Goal: Find specific page/section: Find specific page/section

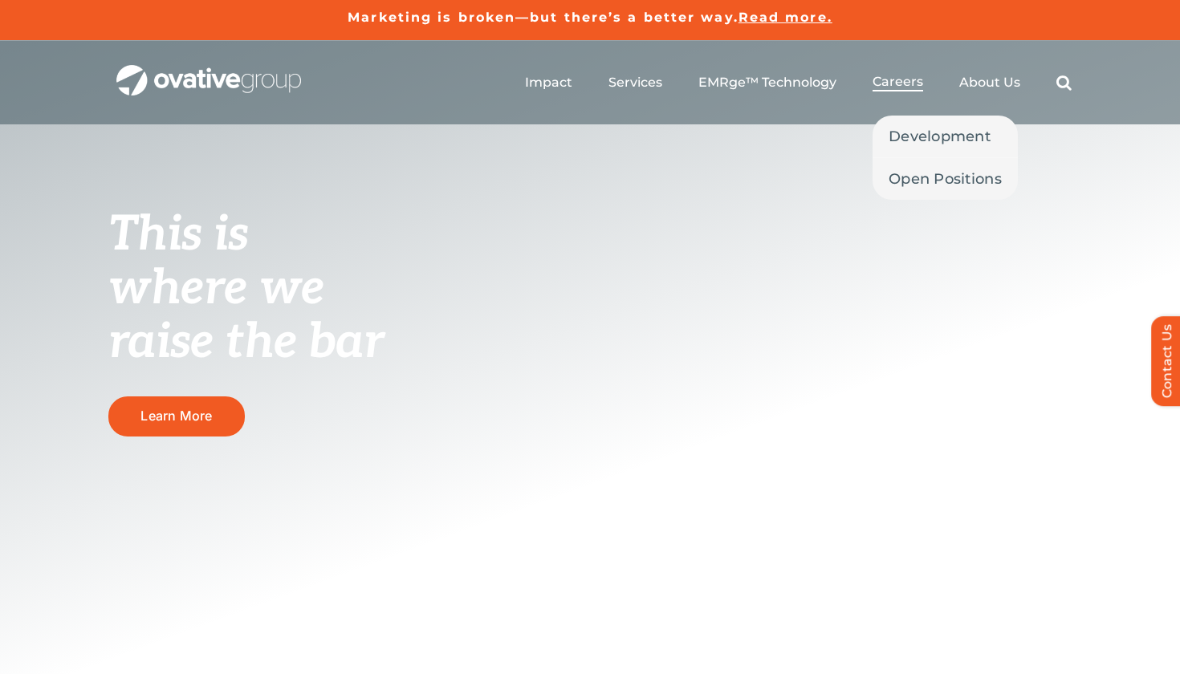
click at [905, 83] on span "Careers" at bounding box center [898, 82] width 51 height 16
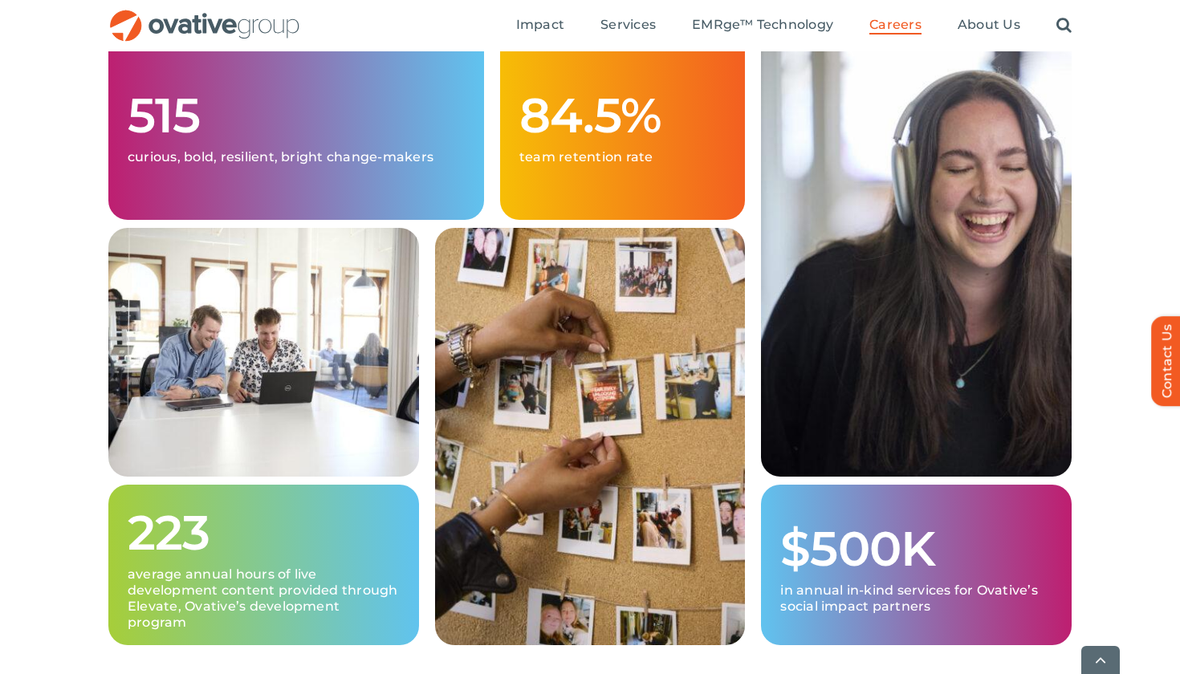
scroll to position [568, 0]
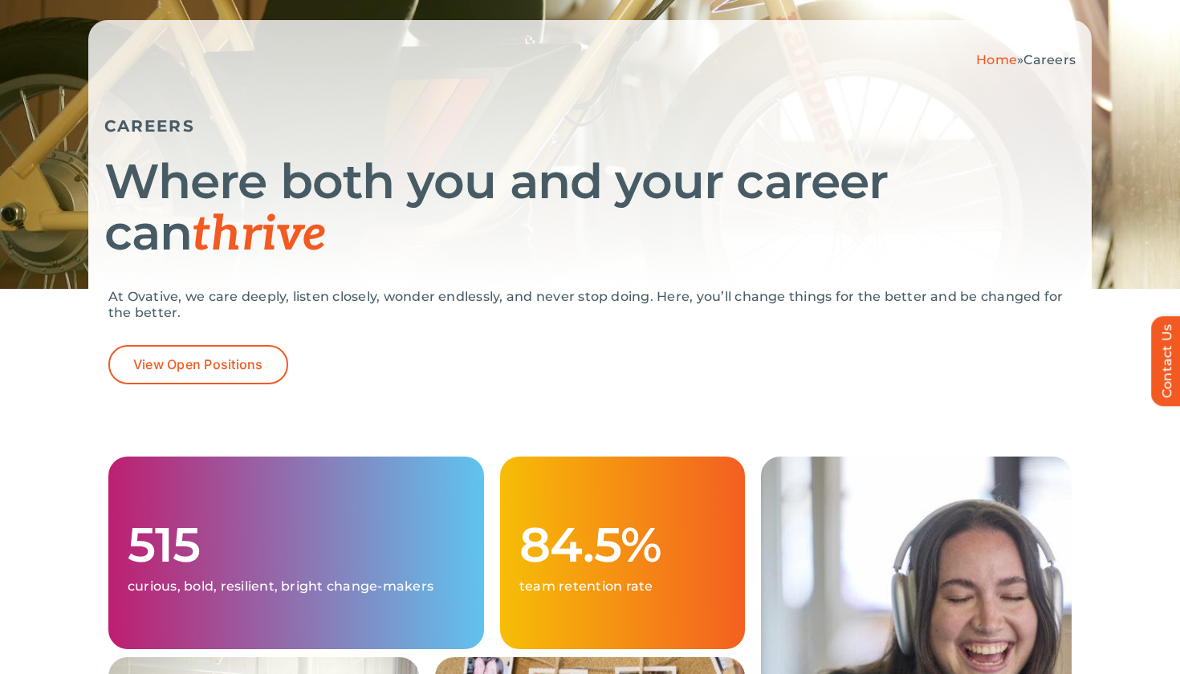
scroll to position [155, 0]
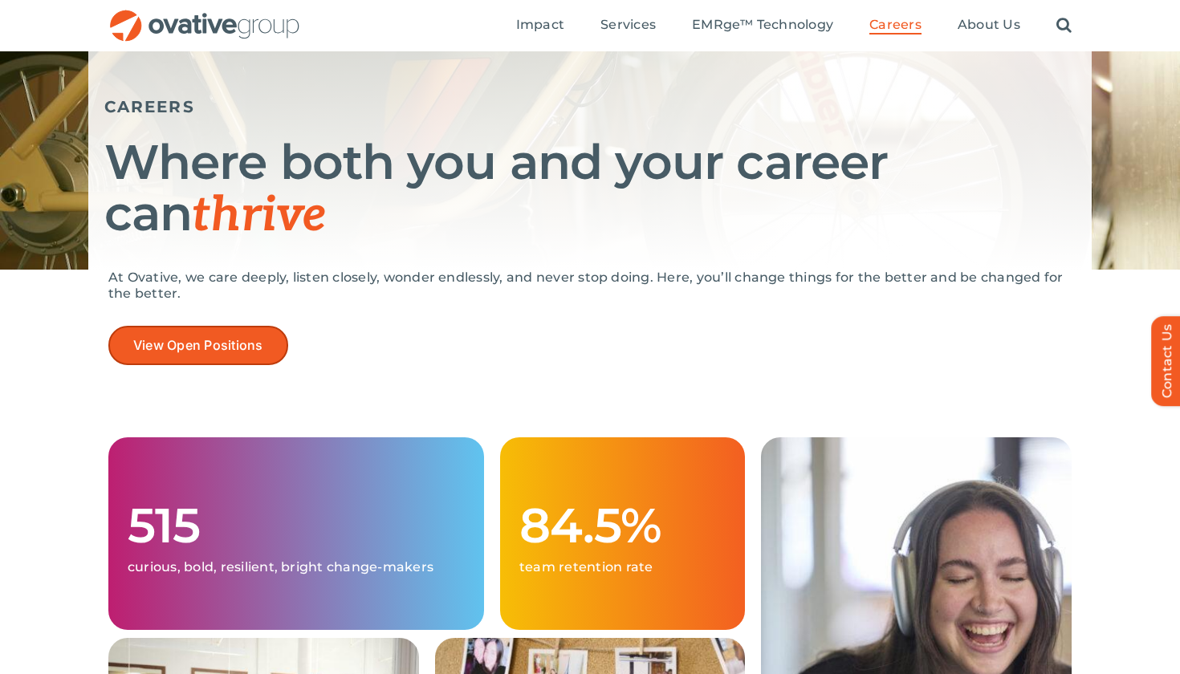
click at [230, 333] on link "View Open Positions" at bounding box center [198, 345] width 180 height 39
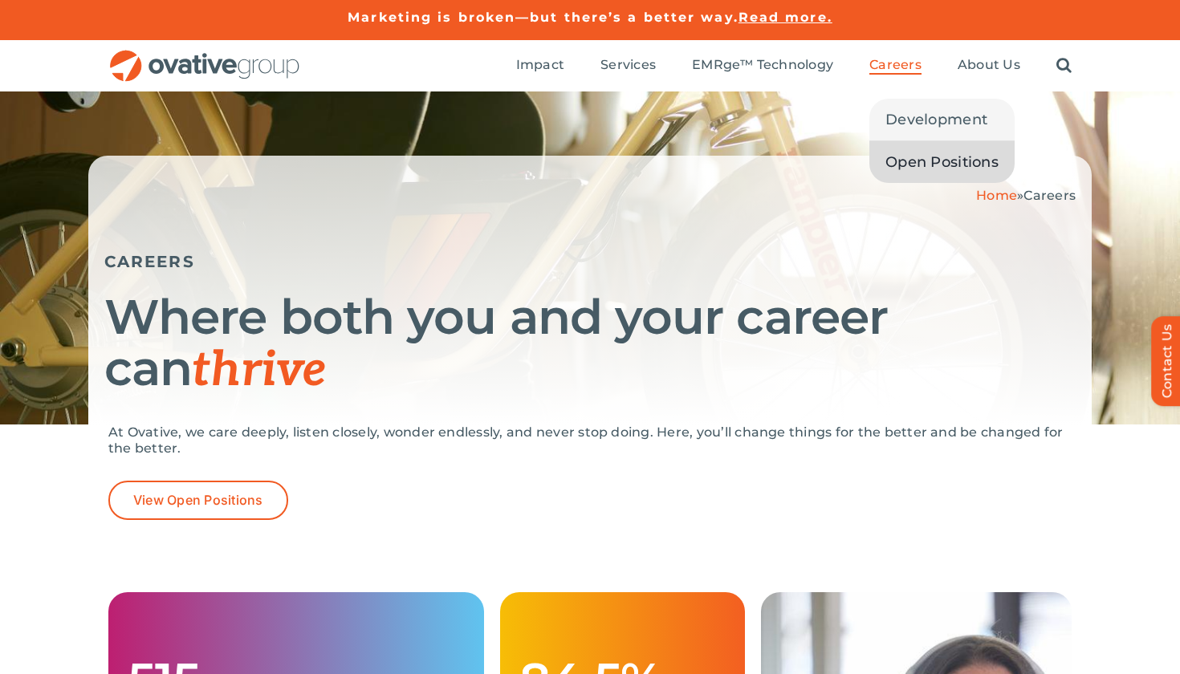
click at [922, 154] on span "Open Positions" at bounding box center [941, 162] width 113 height 22
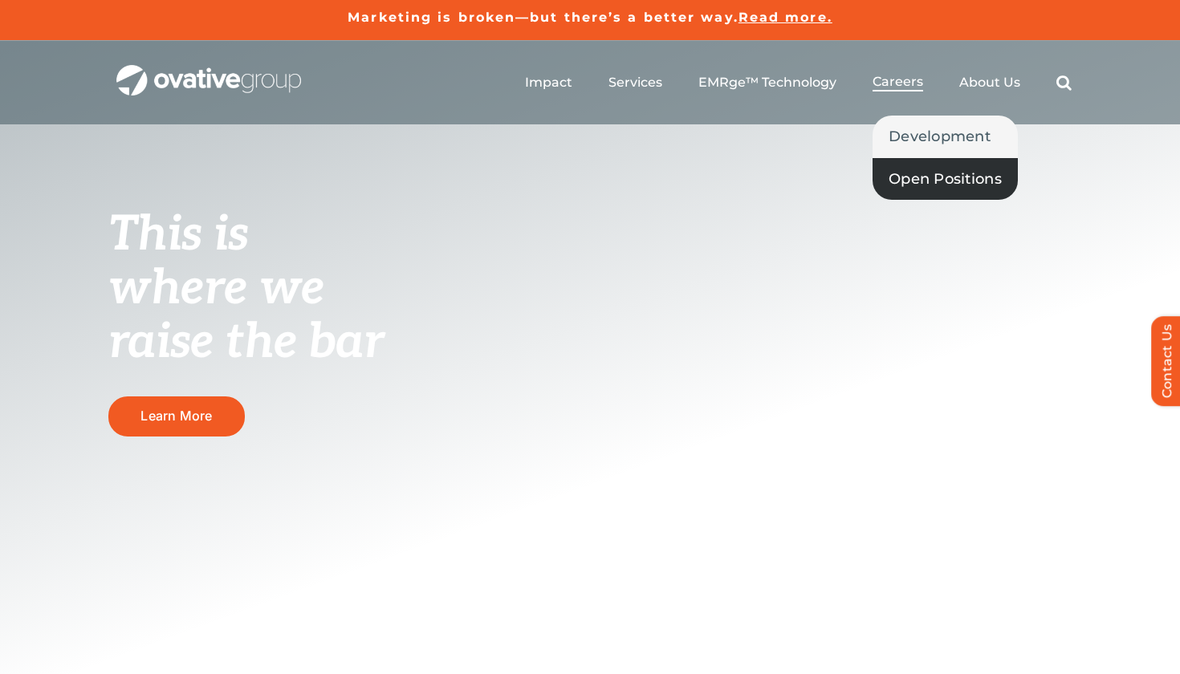
click at [921, 170] on span "Open Positions" at bounding box center [945, 179] width 113 height 22
